Goal: Task Accomplishment & Management: Use online tool/utility

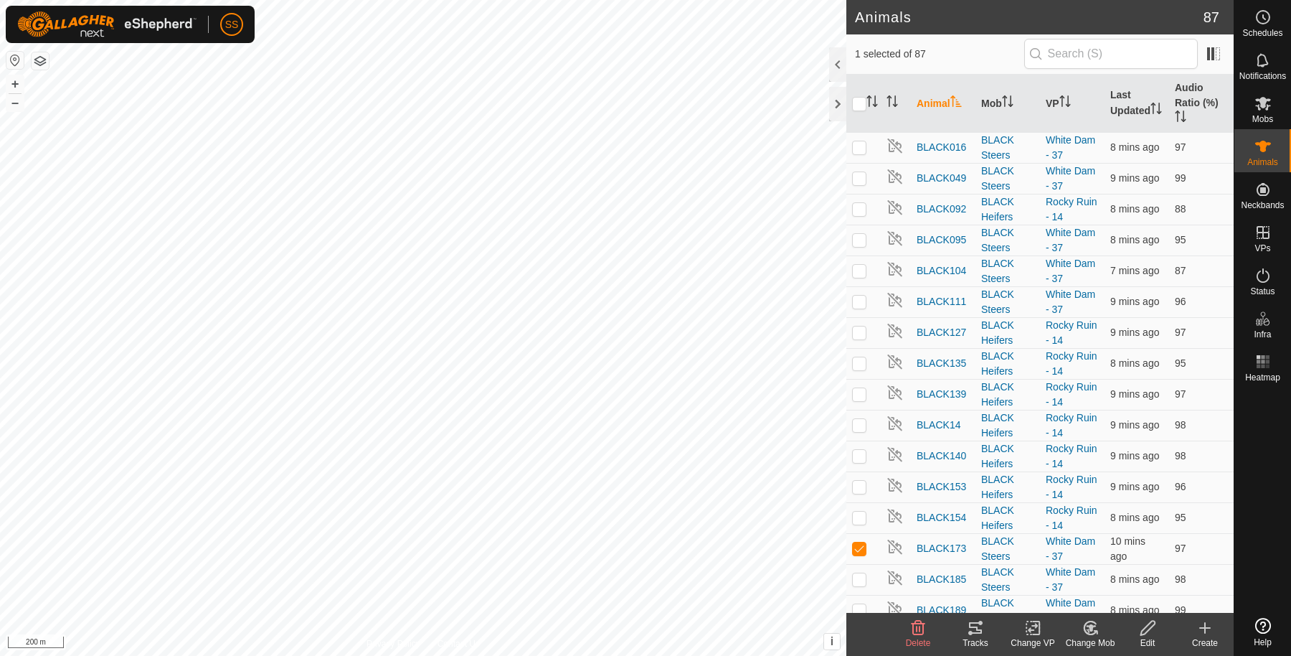
click at [1159, 628] on edit-svg-icon at bounding box center [1147, 627] width 57 height 17
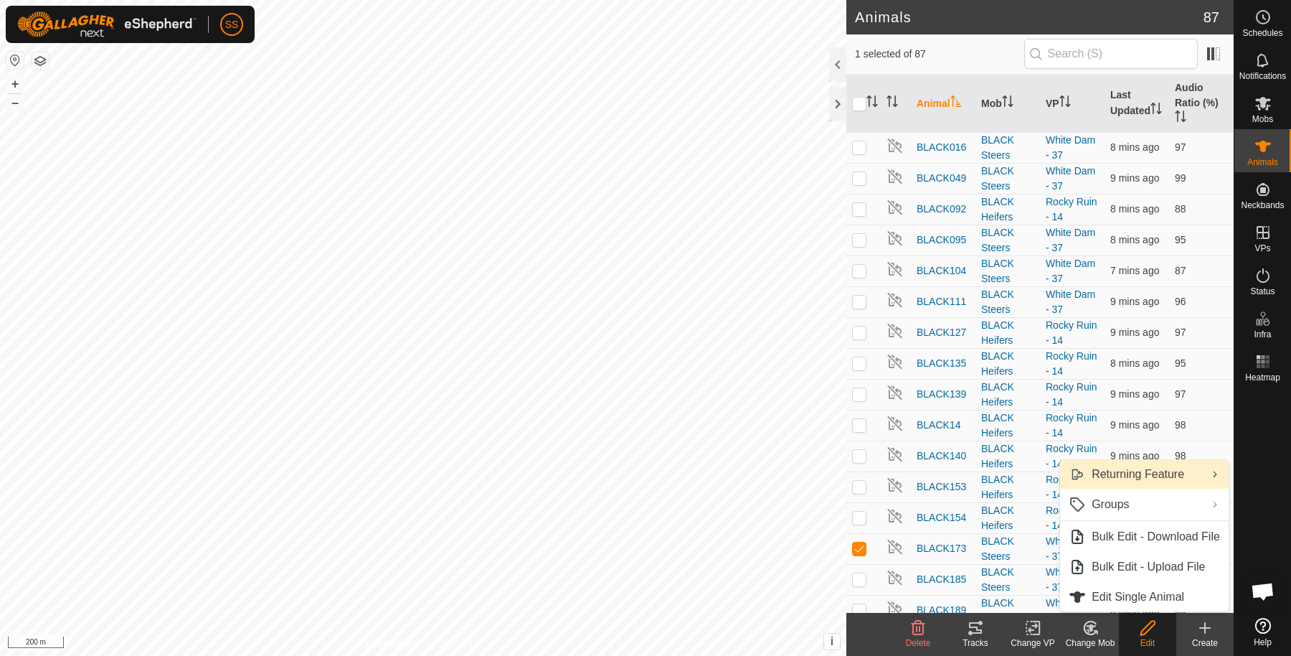
click at [1156, 472] on link "Returning Feature" at bounding box center [1144, 474] width 169 height 29
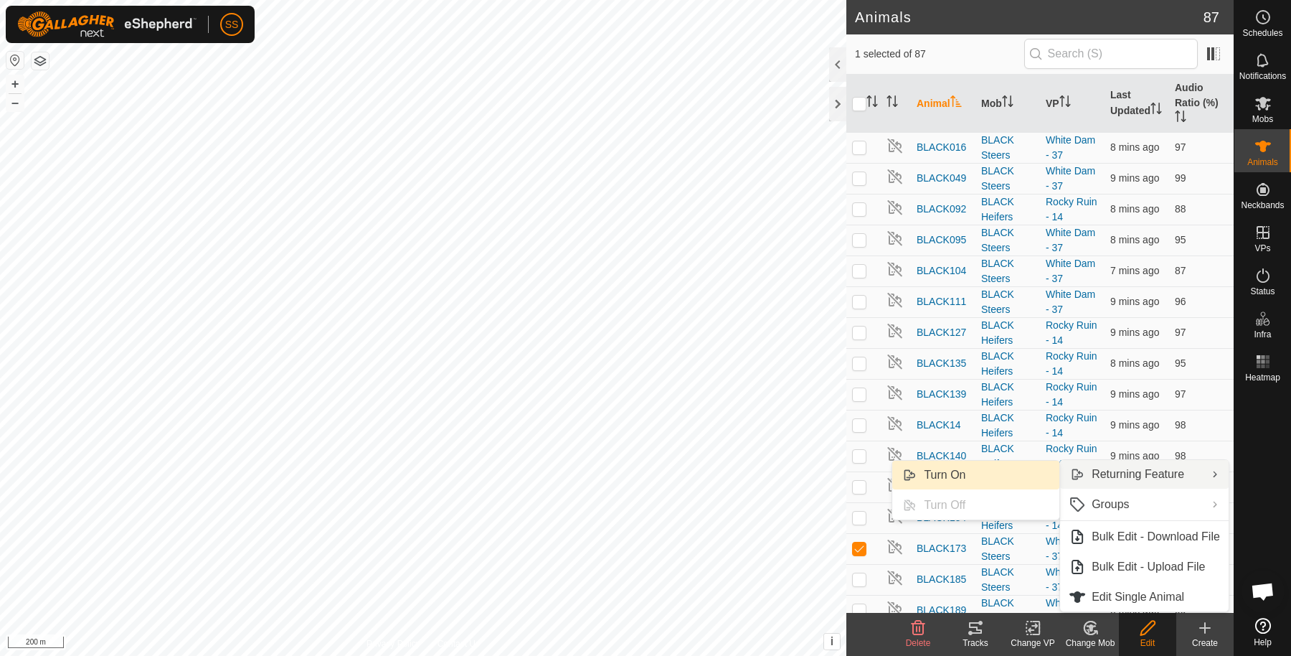
click at [976, 471] on link "Turn On" at bounding box center [975, 475] width 167 height 29
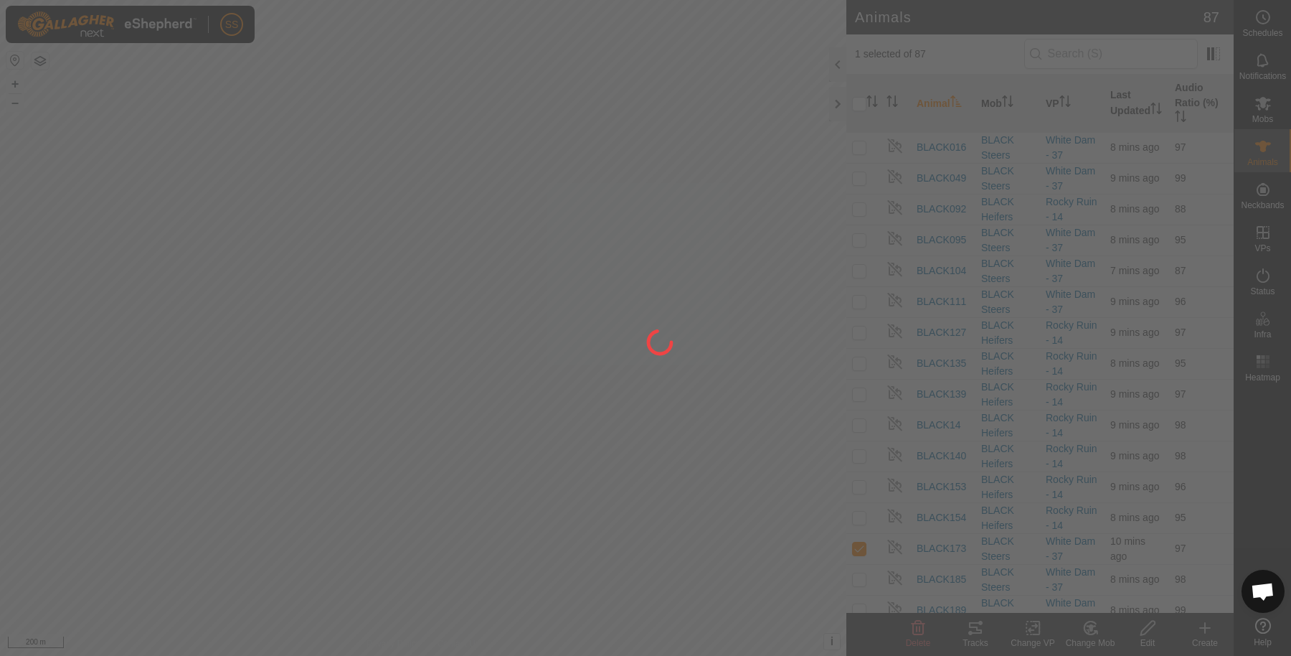
checkbox input "false"
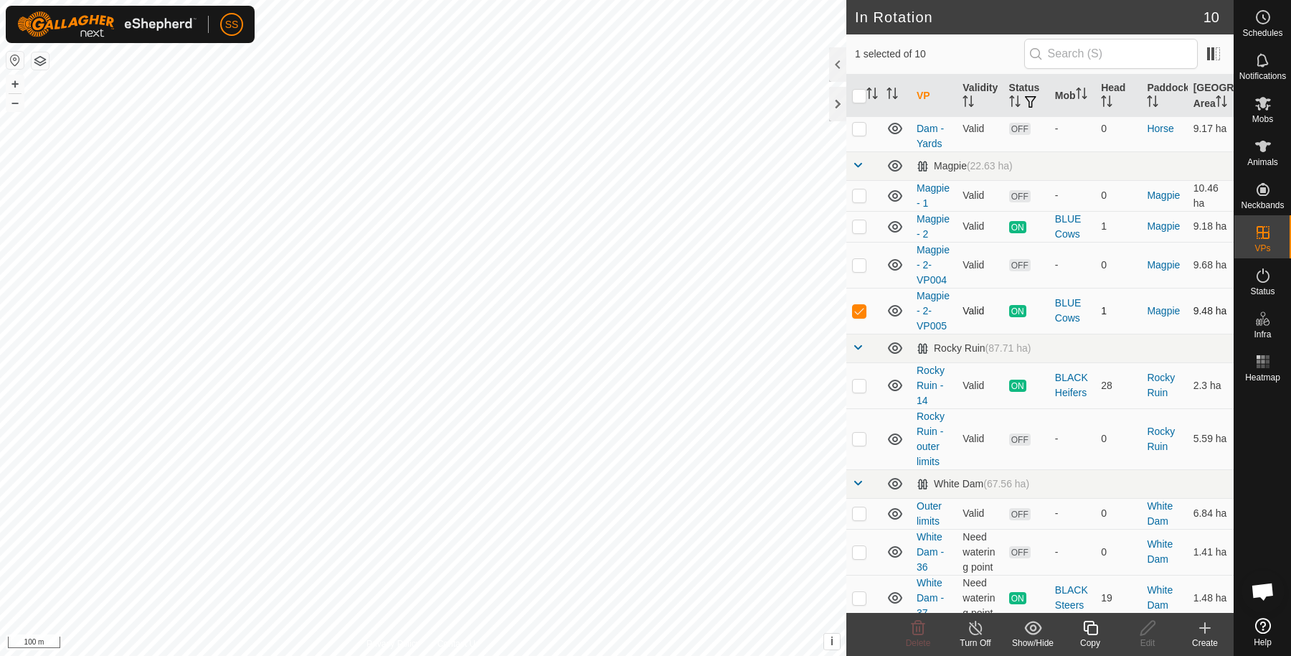
scroll to position [60, 0]
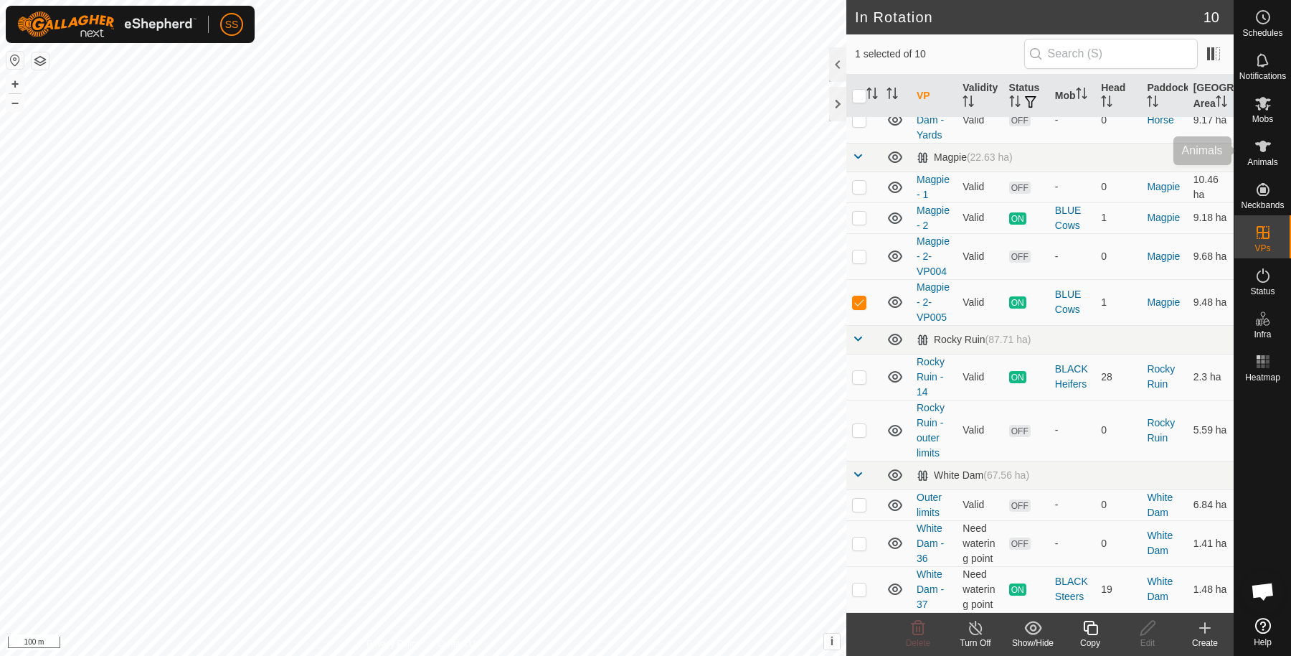
click at [1268, 141] on icon at bounding box center [1263, 146] width 17 height 17
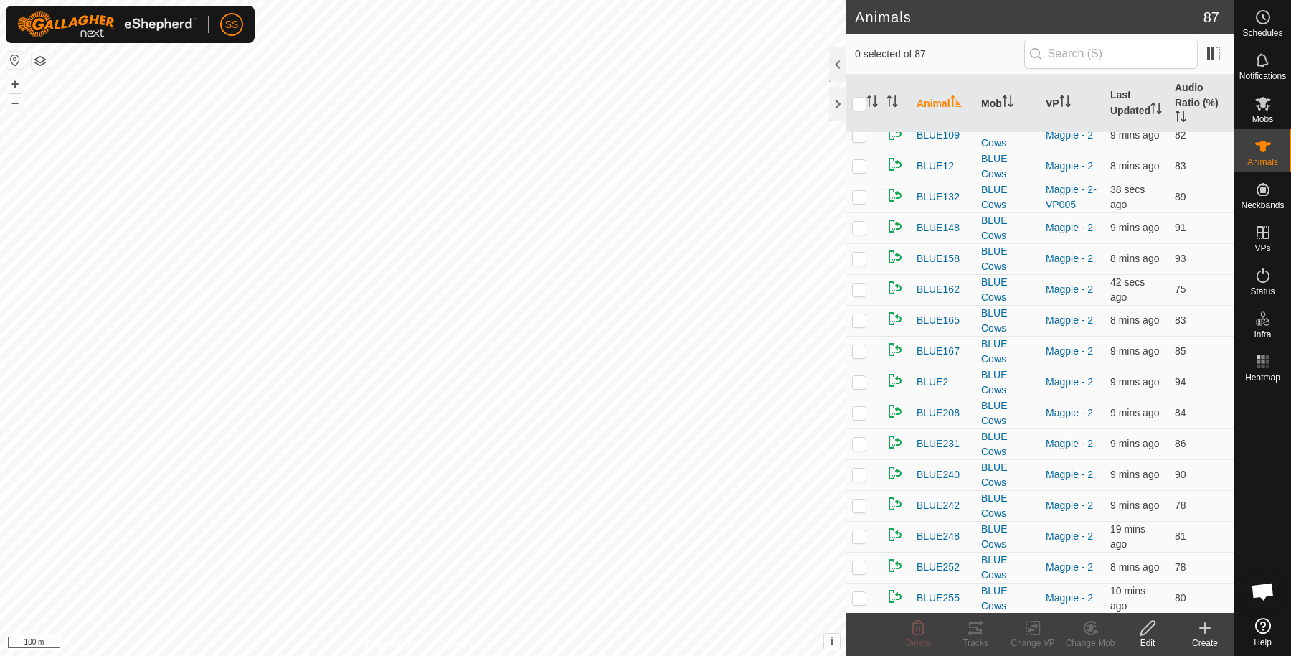
scroll to position [1223, 0]
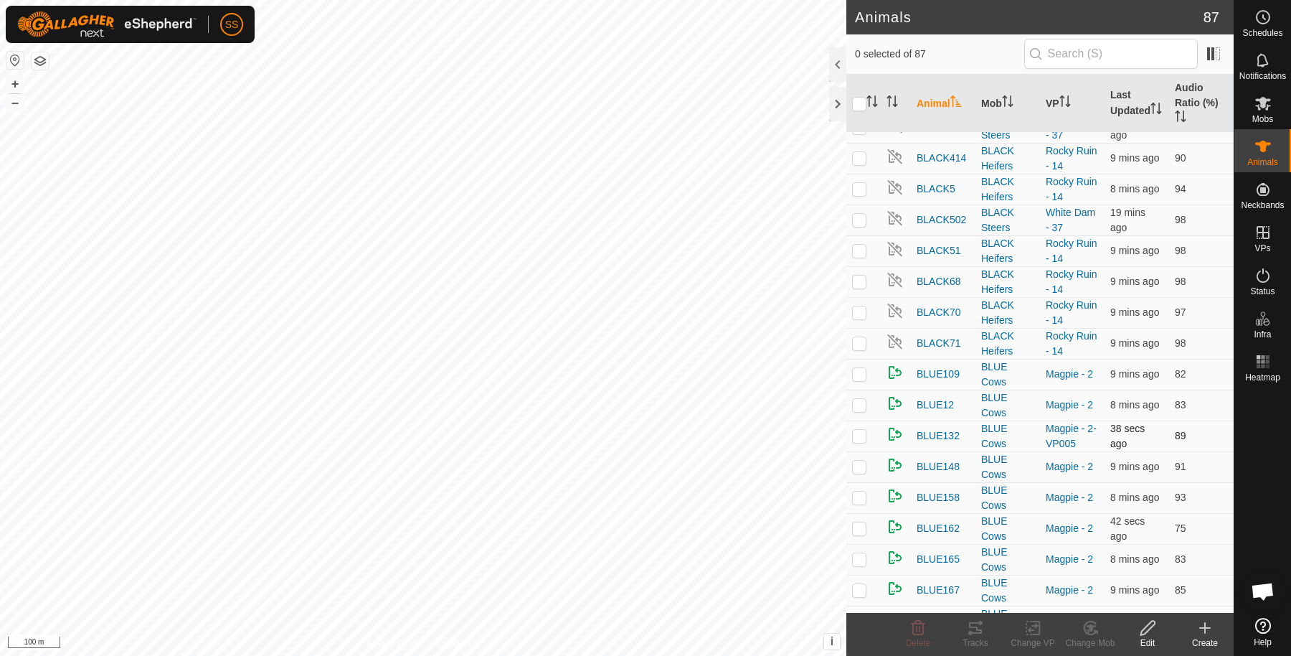
click at [859, 430] on p-checkbox at bounding box center [859, 435] width 14 height 11
checkbox input "true"
click at [1042, 629] on change-vp-svg-icon at bounding box center [1032, 627] width 57 height 17
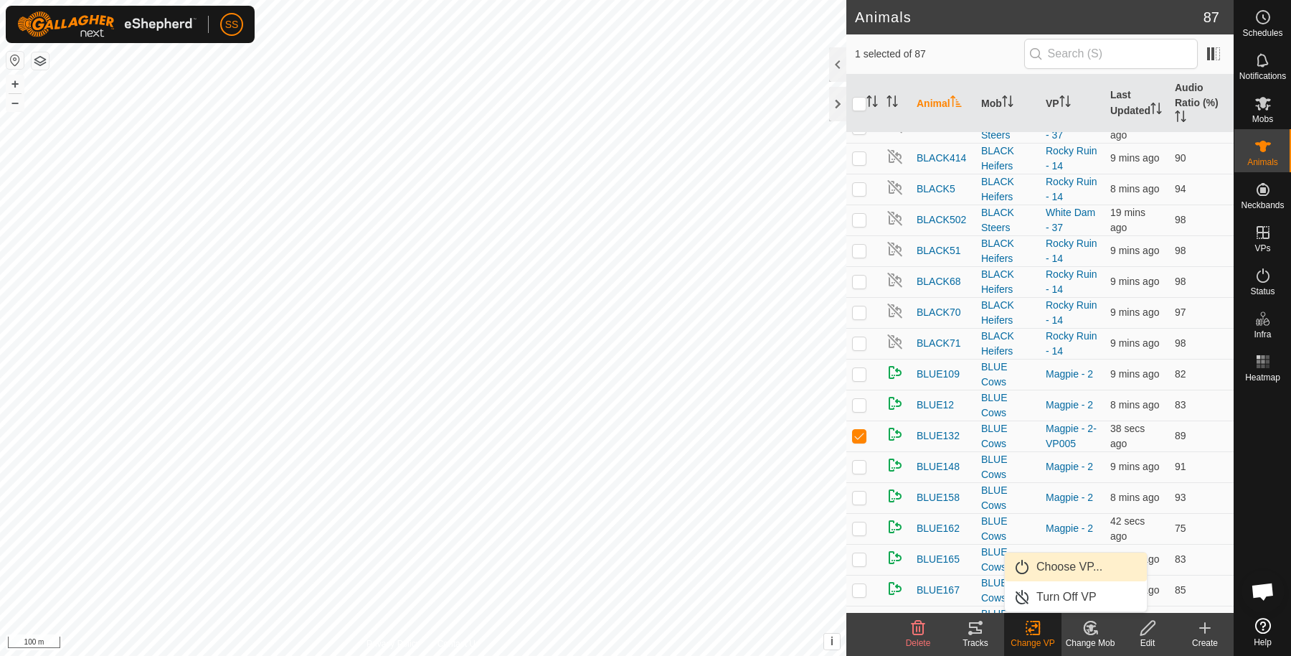
click at [1042, 570] on link "Choose VP..." at bounding box center [1076, 566] width 142 height 29
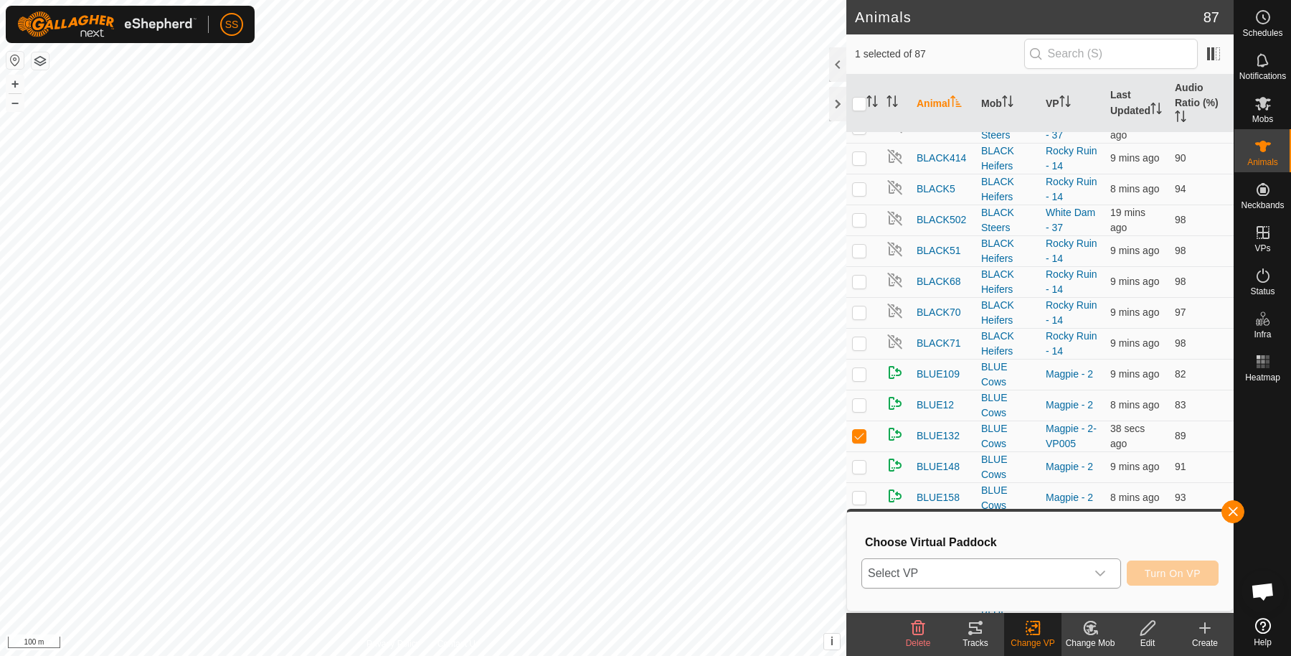
click at [1023, 568] on span "Select VP" at bounding box center [974, 573] width 224 height 29
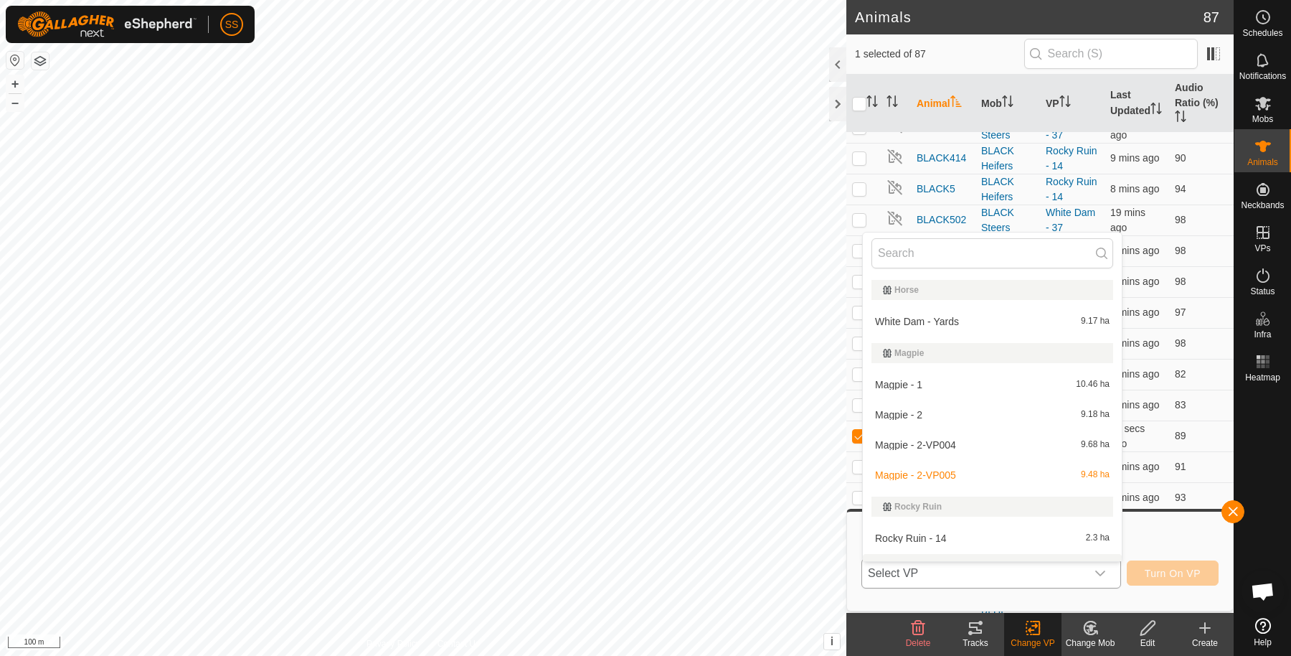
scroll to position [22, 0]
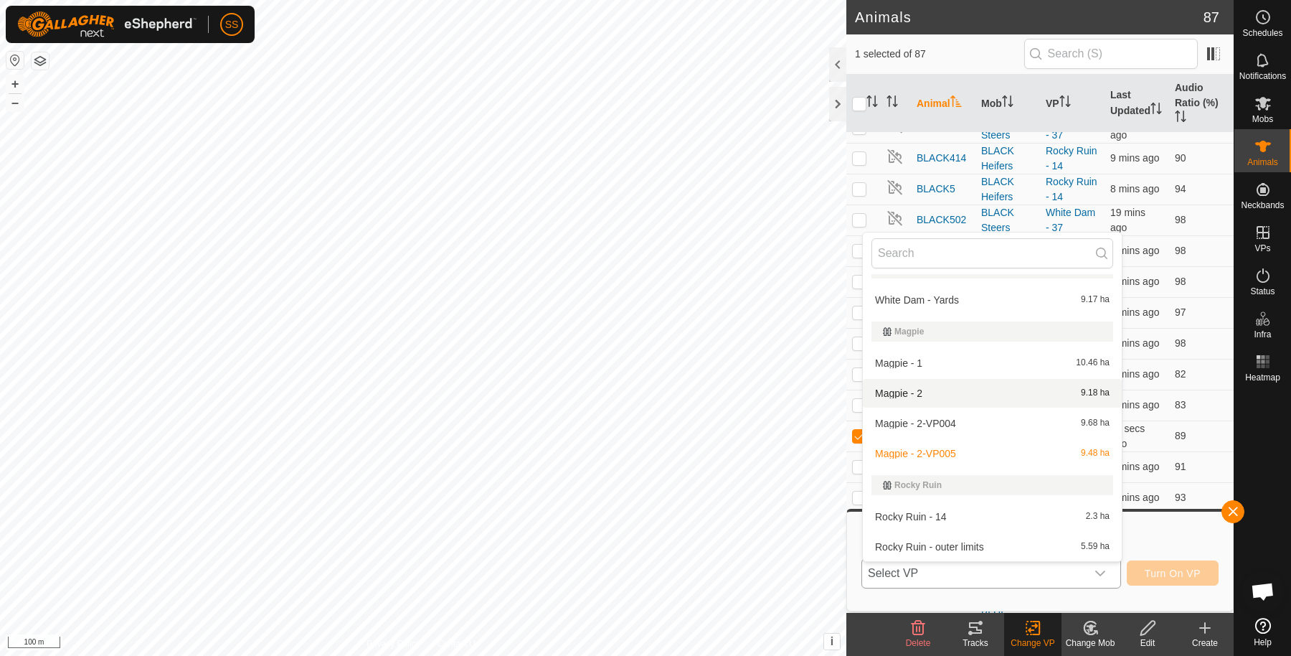
click at [967, 395] on li "Magpie - 2 9.18 ha" at bounding box center [992, 393] width 259 height 29
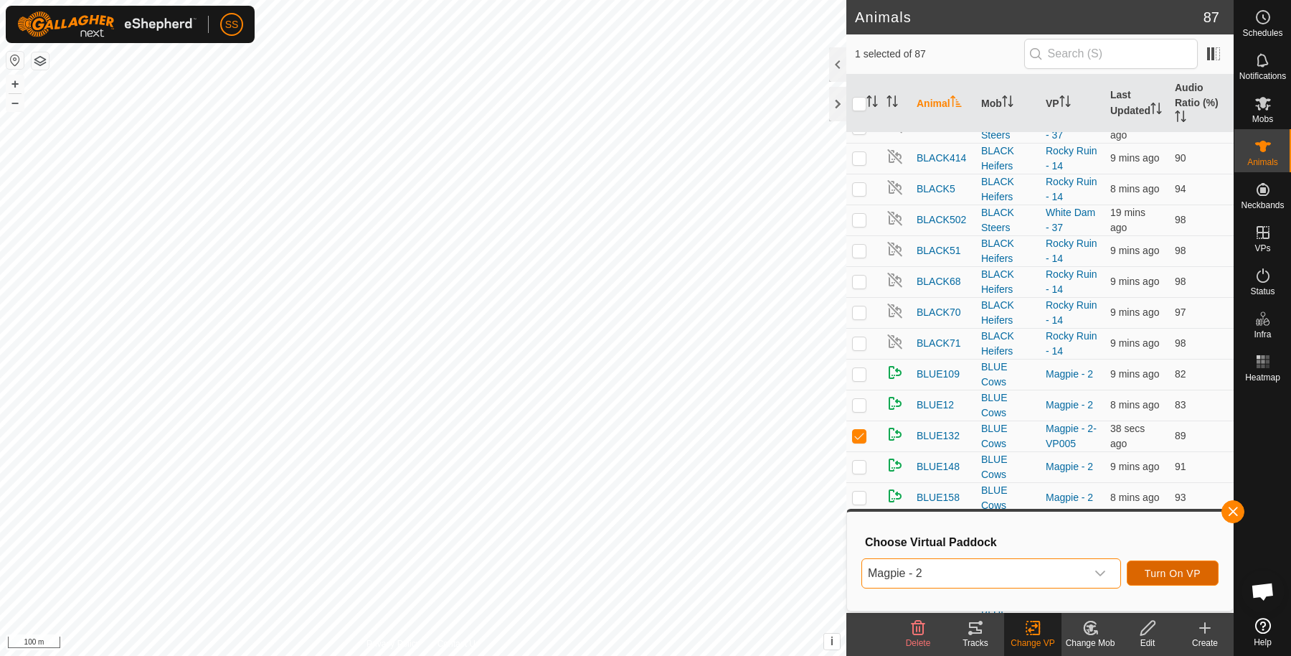
click at [1175, 583] on button "Turn On VP" at bounding box center [1173, 572] width 92 height 25
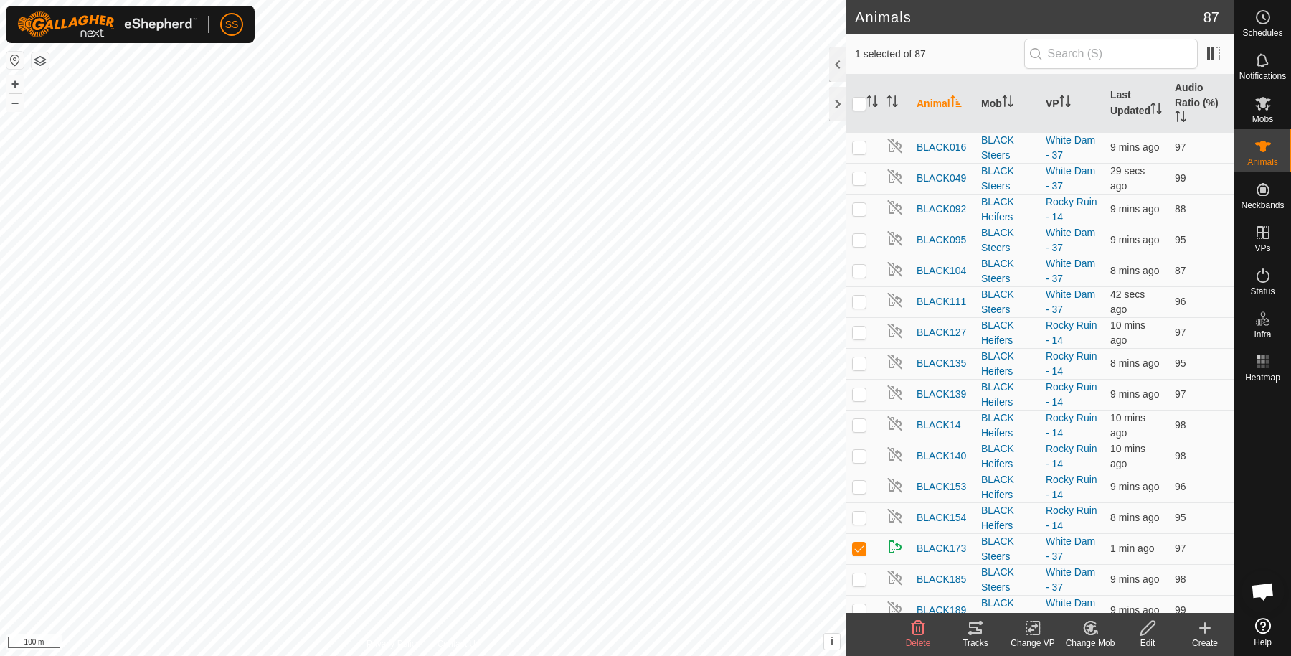
click at [982, 634] on icon at bounding box center [975, 627] width 17 height 17
